Goal: Navigation & Orientation: Find specific page/section

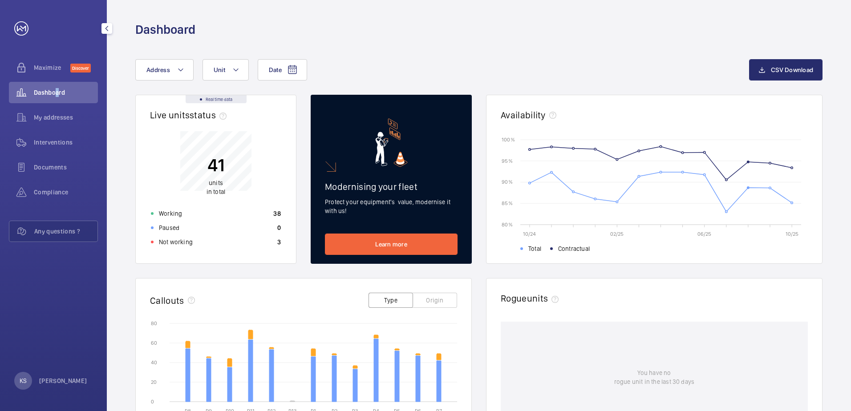
click at [54, 91] on span "Dashboard" at bounding box center [66, 92] width 64 height 9
click at [85, 133] on div "Interventions" at bounding box center [53, 142] width 89 height 21
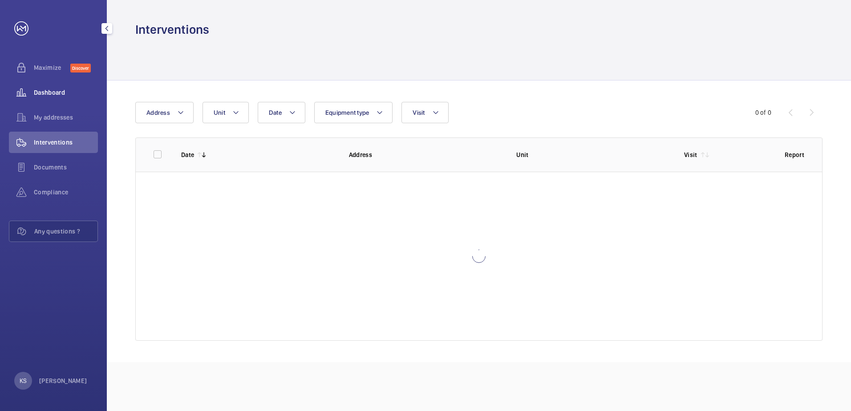
click at [67, 94] on span "Dashboard" at bounding box center [66, 92] width 64 height 9
